Goal: Task Accomplishment & Management: Manage account settings

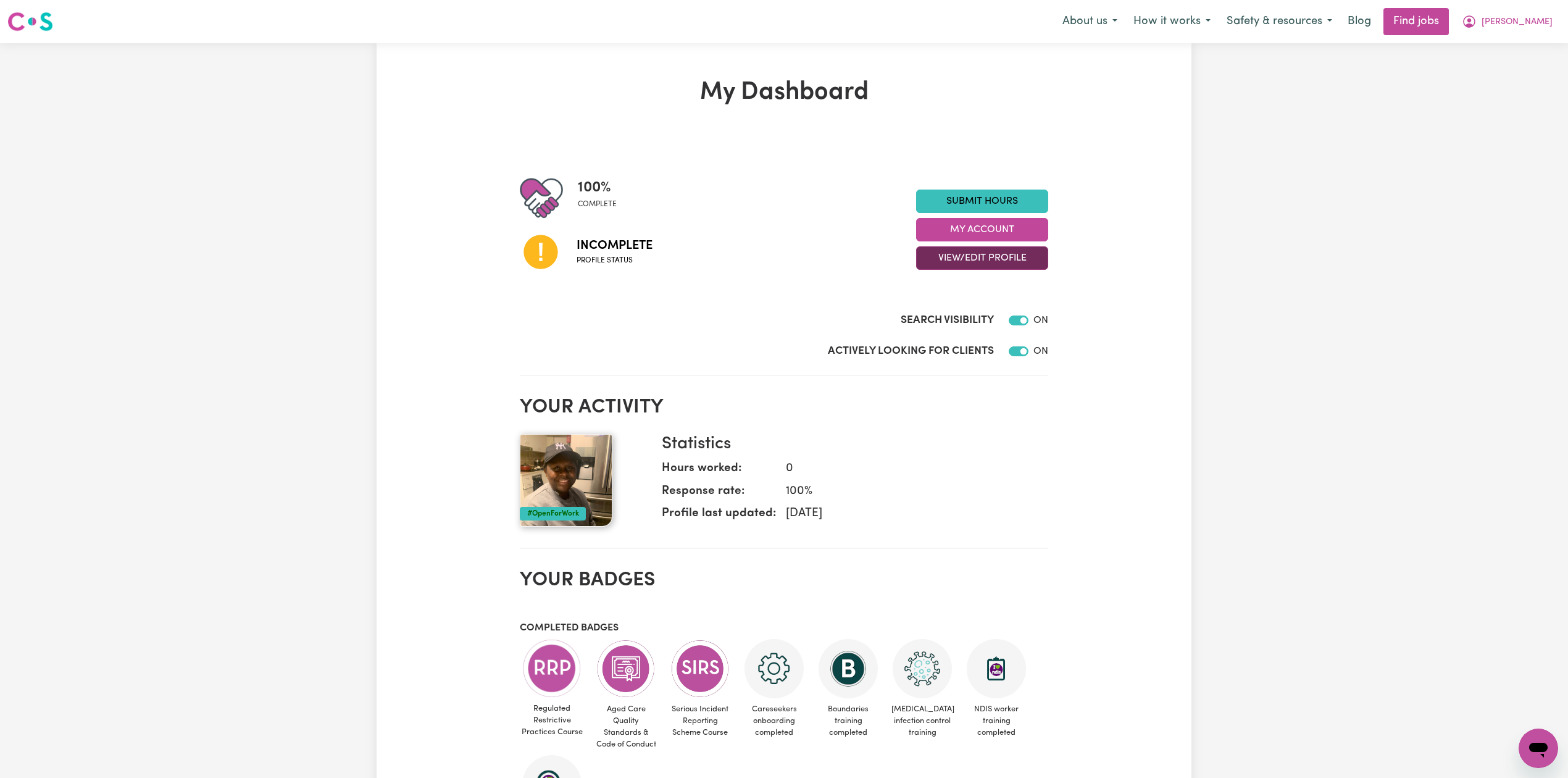
click at [996, 253] on button "View/Edit Profile" at bounding box center [982, 258] width 132 height 24
click at [967, 313] on link "Edit Profile" at bounding box center [974, 314] width 115 height 25
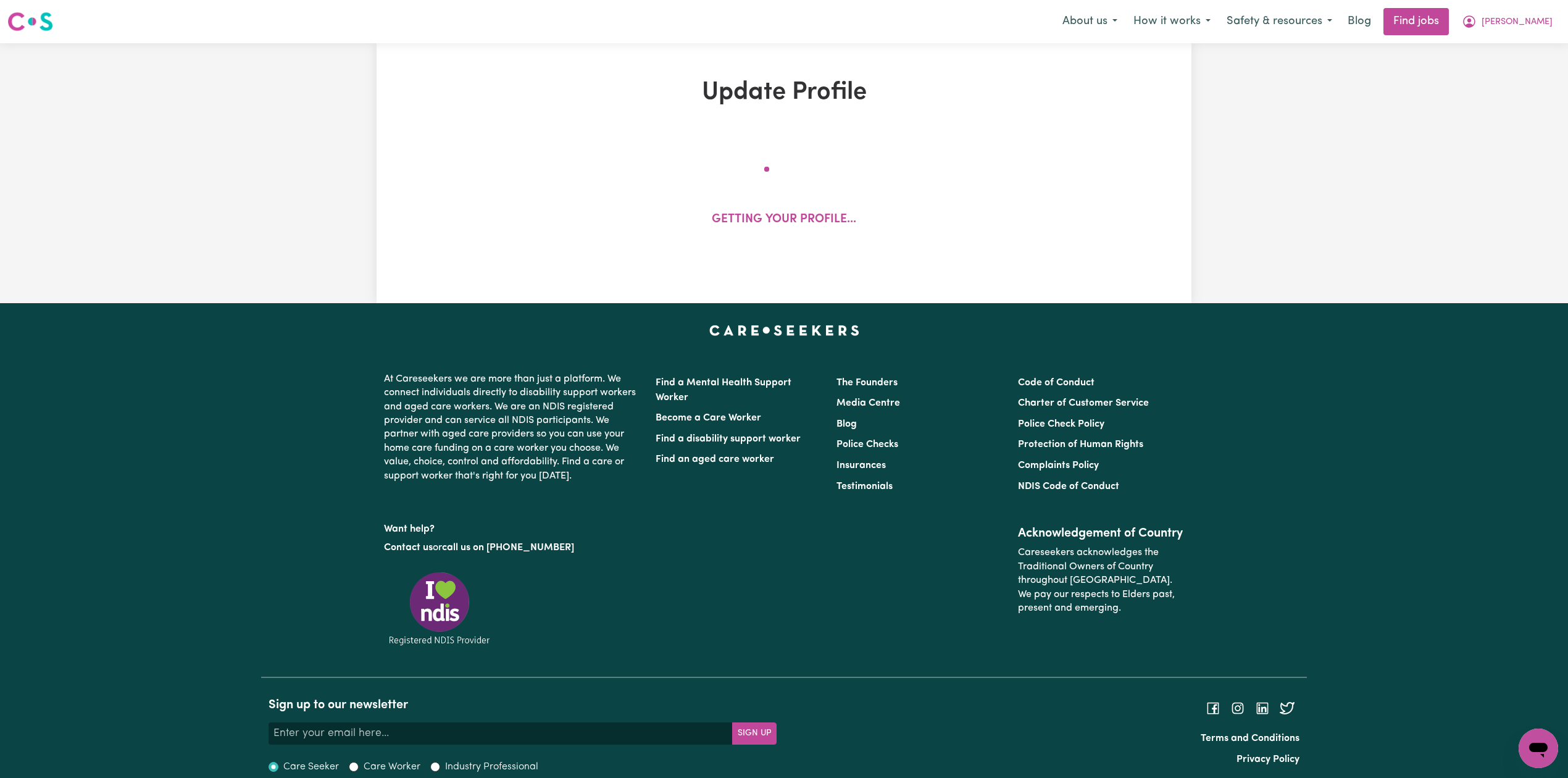
select select "[DEMOGRAPHIC_DATA]"
select select "Australian PR"
select select "Studying a healthcare related degree or qualification"
select select "42"
select select "50"
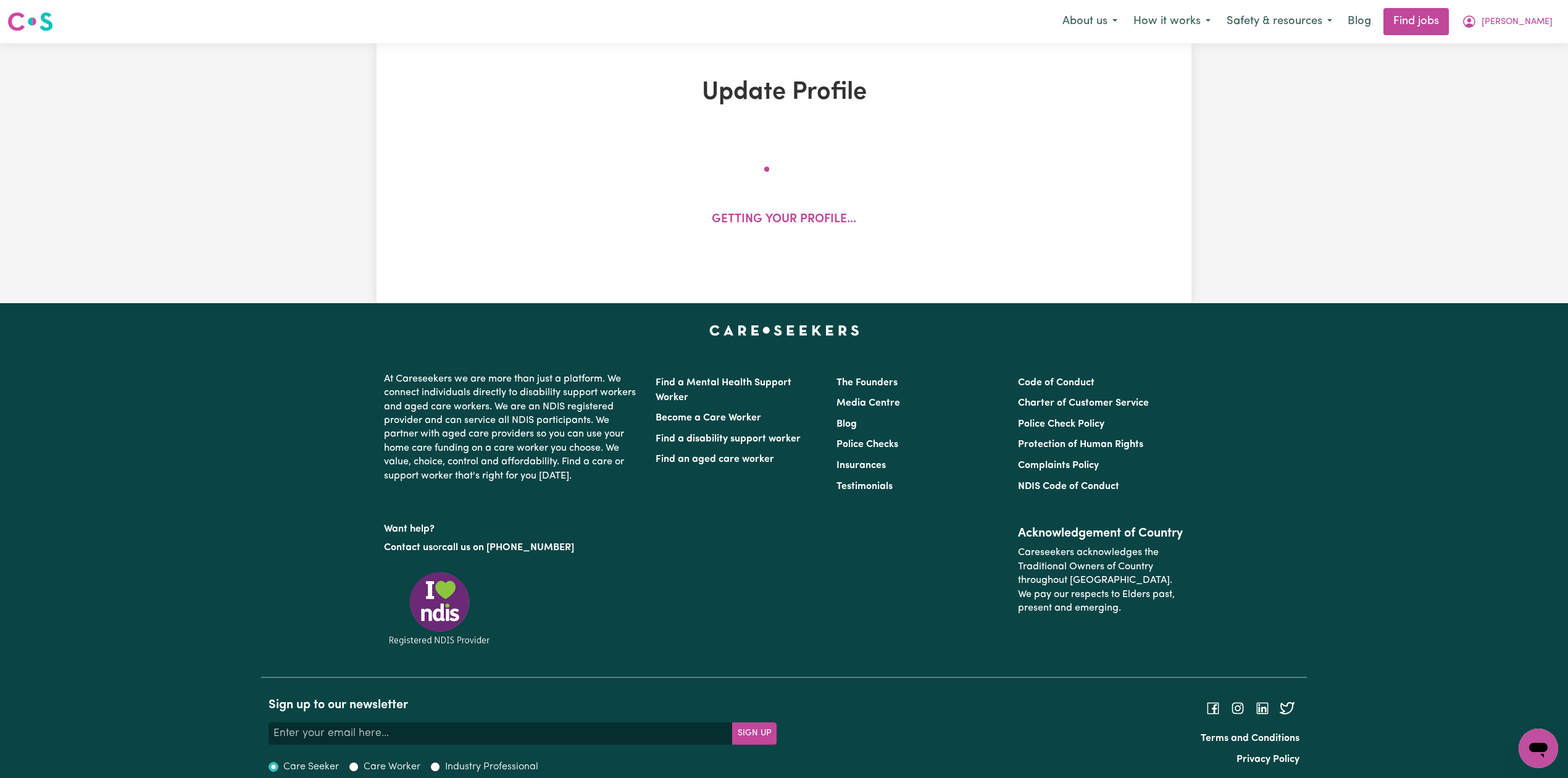
select select "60"
select select "70"
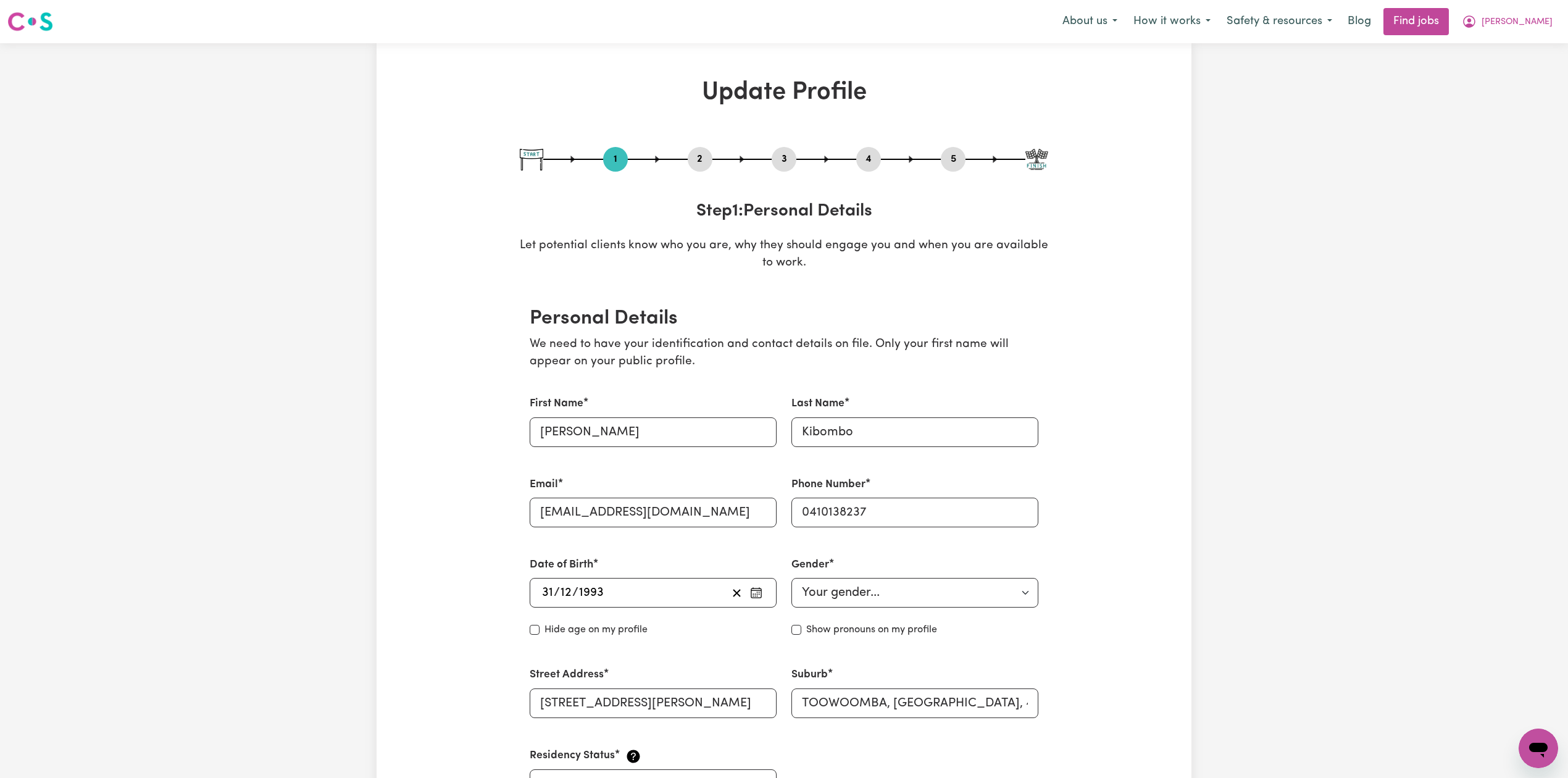
click at [696, 151] on button "2" at bounding box center [699, 159] width 25 height 16
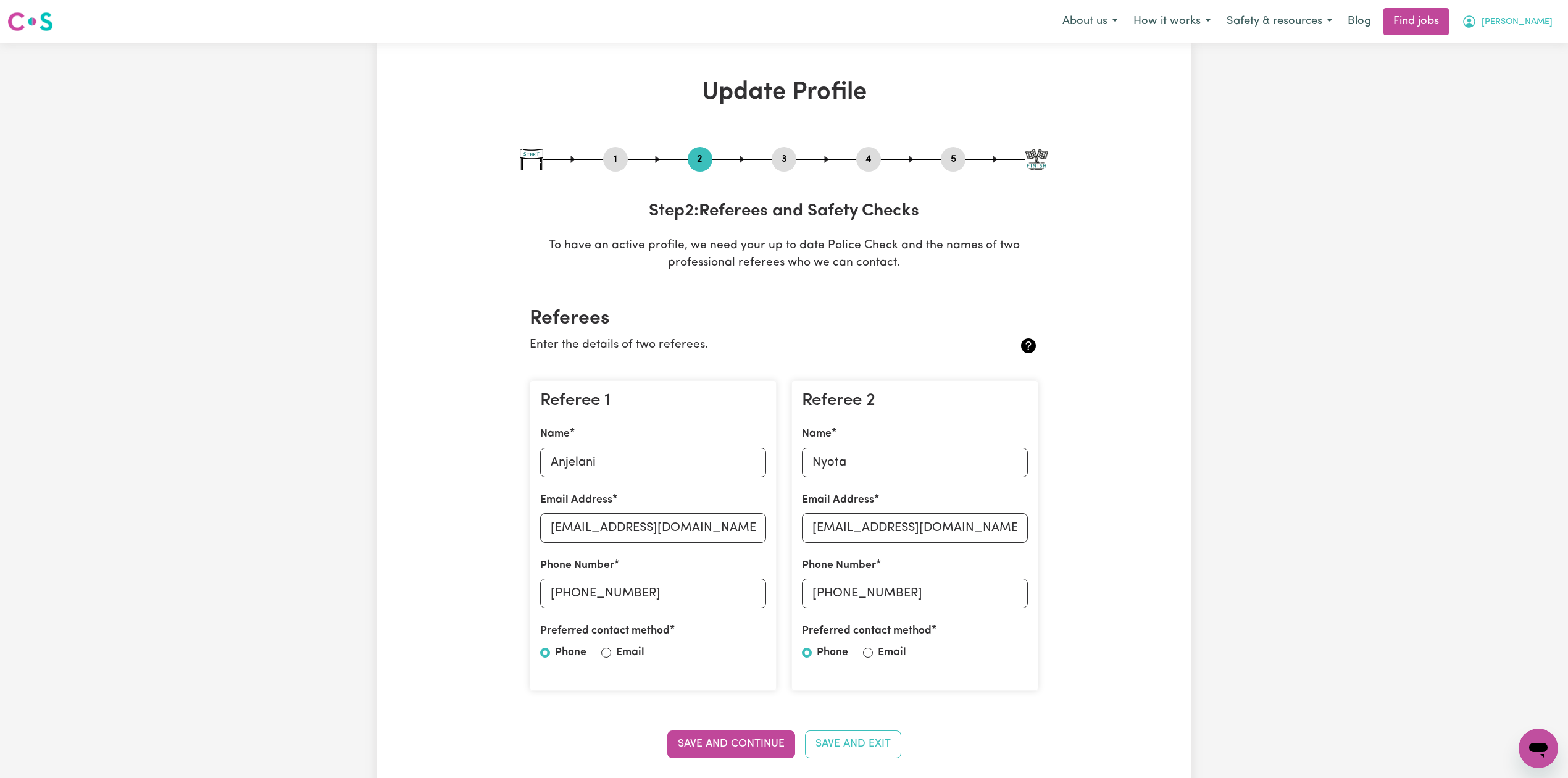
drag, startPoint x: 1507, startPoint y: 8, endPoint x: 1507, endPoint y: 16, distance: 8.0
click at [1507, 11] on div "About us How it works Safety & resources Blog Find jobs [PERSON_NAME]" at bounding box center [1307, 22] width 506 height 28
click at [1477, 18] on icon "My Account" at bounding box center [1469, 21] width 15 height 15
click at [1499, 87] on link "Logout" at bounding box center [1511, 95] width 98 height 24
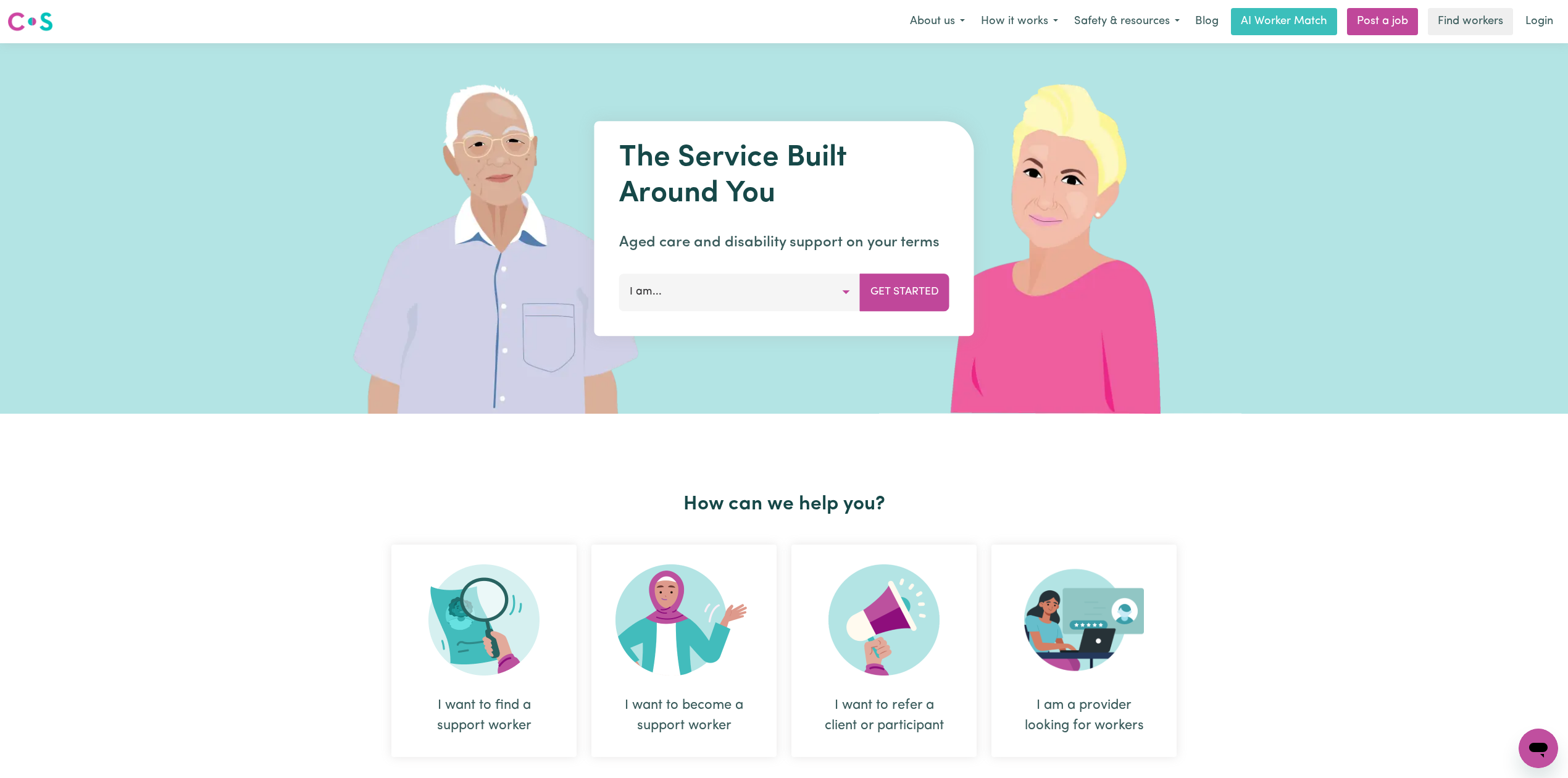
click at [1538, 28] on link "Login" at bounding box center [1539, 22] width 42 height 28
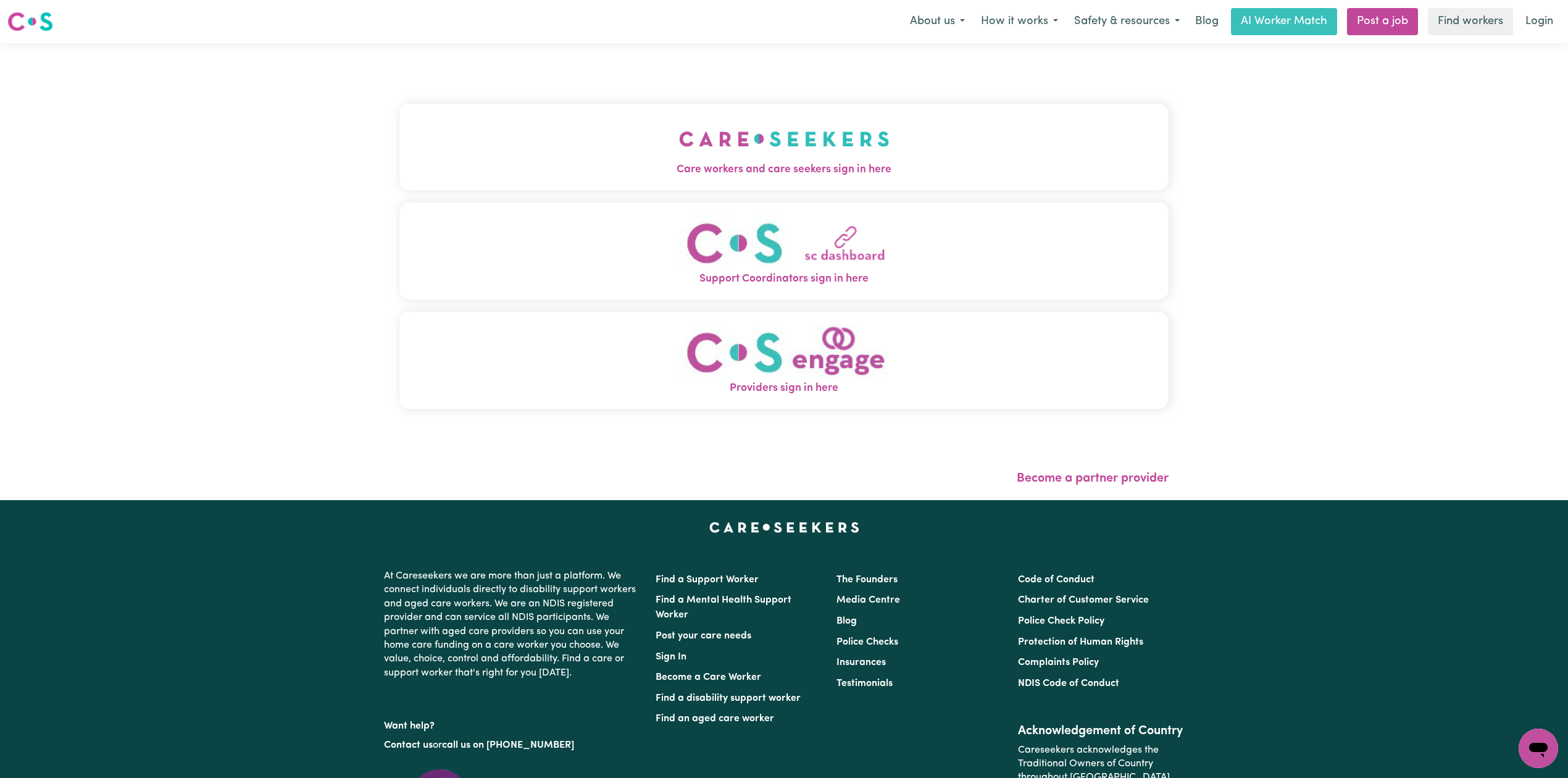
click at [581, 74] on div "Care workers and care seekers sign in here Support Coordinators sign in here Pr…" at bounding box center [784, 262] width 769 height 389
click at [540, 126] on button "Care workers and care seekers sign in here" at bounding box center [784, 147] width 769 height 87
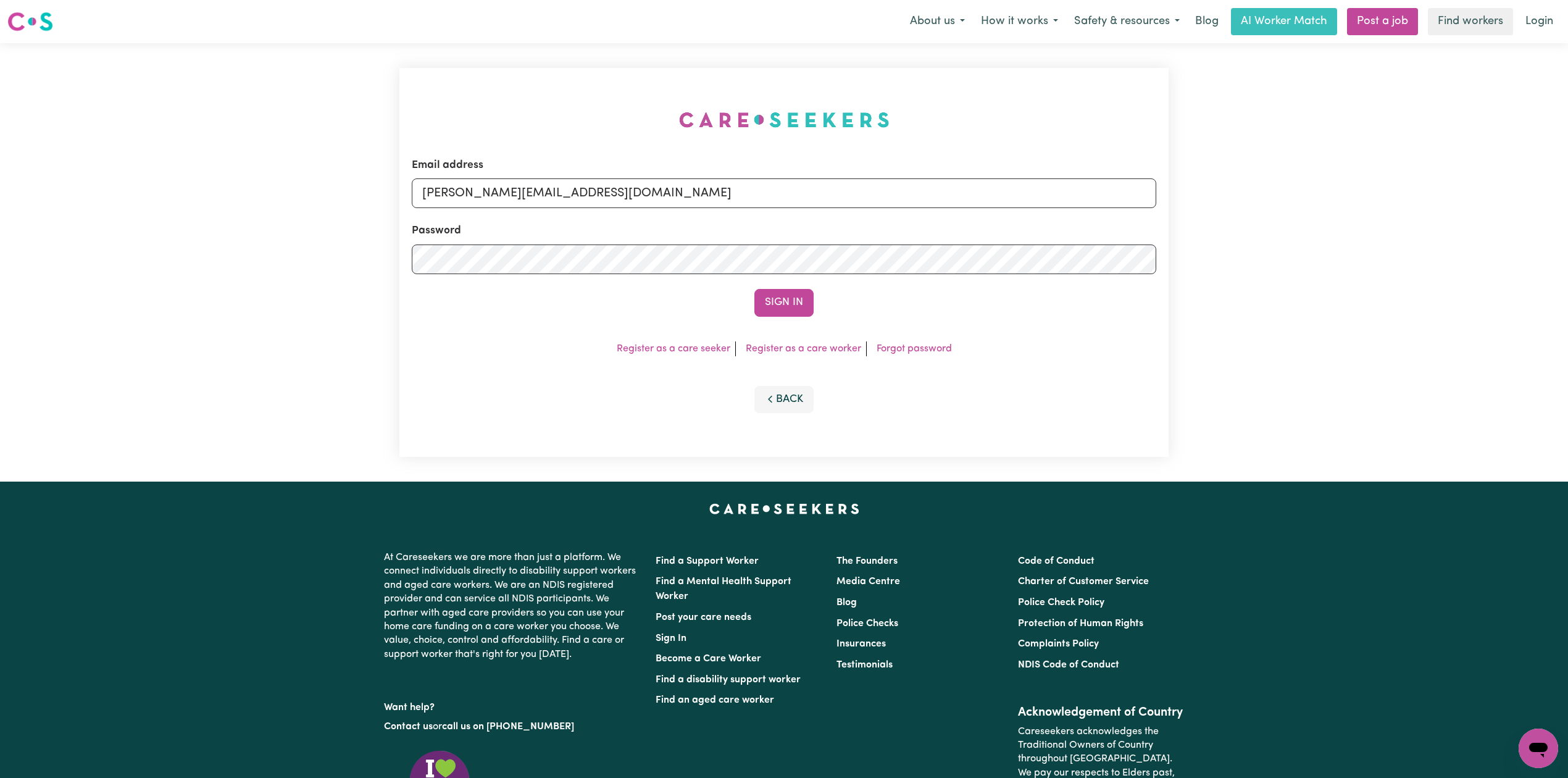
click at [596, 165] on div "Email address [PERSON_NAME][EMAIL_ADDRESS][DOMAIN_NAME]" at bounding box center [784, 182] width 745 height 50
click at [579, 210] on form "Email address [PERSON_NAME][EMAIL_ADDRESS][DOMAIN_NAME] Password Sign In" at bounding box center [784, 238] width 745 height 160
drag, startPoint x: 485, startPoint y: 183, endPoint x: 811, endPoint y: 211, distance: 327.2
click at [811, 211] on form "Email address Superuser~[EMAIL_ADDRESS][DOMAIN_NAME] Password Sign In" at bounding box center [784, 238] width 745 height 160
type input "Superuser~[EMAIL_ADDRESS][DOMAIN_NAME]"
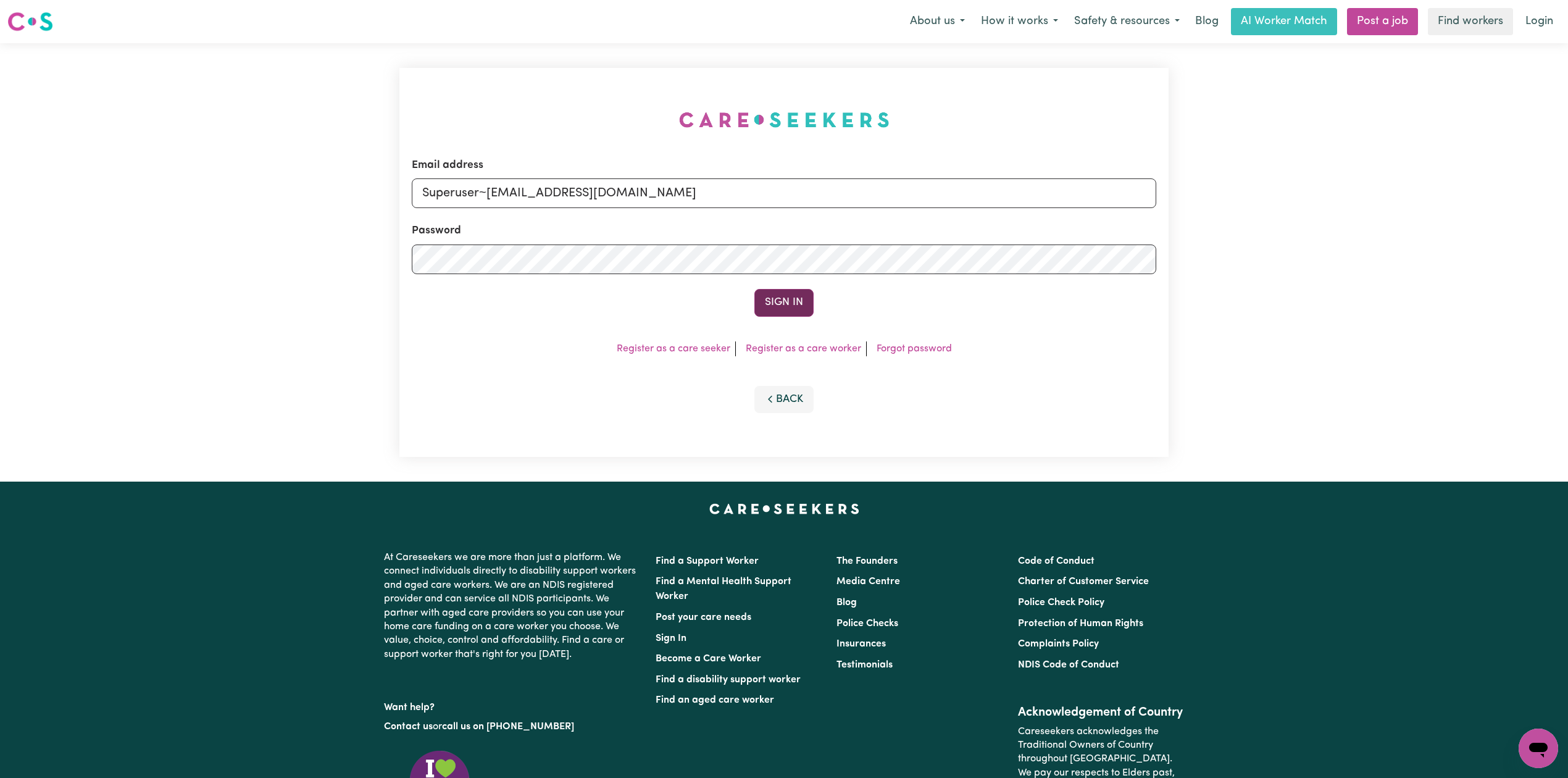
click at [768, 300] on button "Sign In" at bounding box center [784, 303] width 59 height 28
